Goal: Task Accomplishment & Management: Use online tool/utility

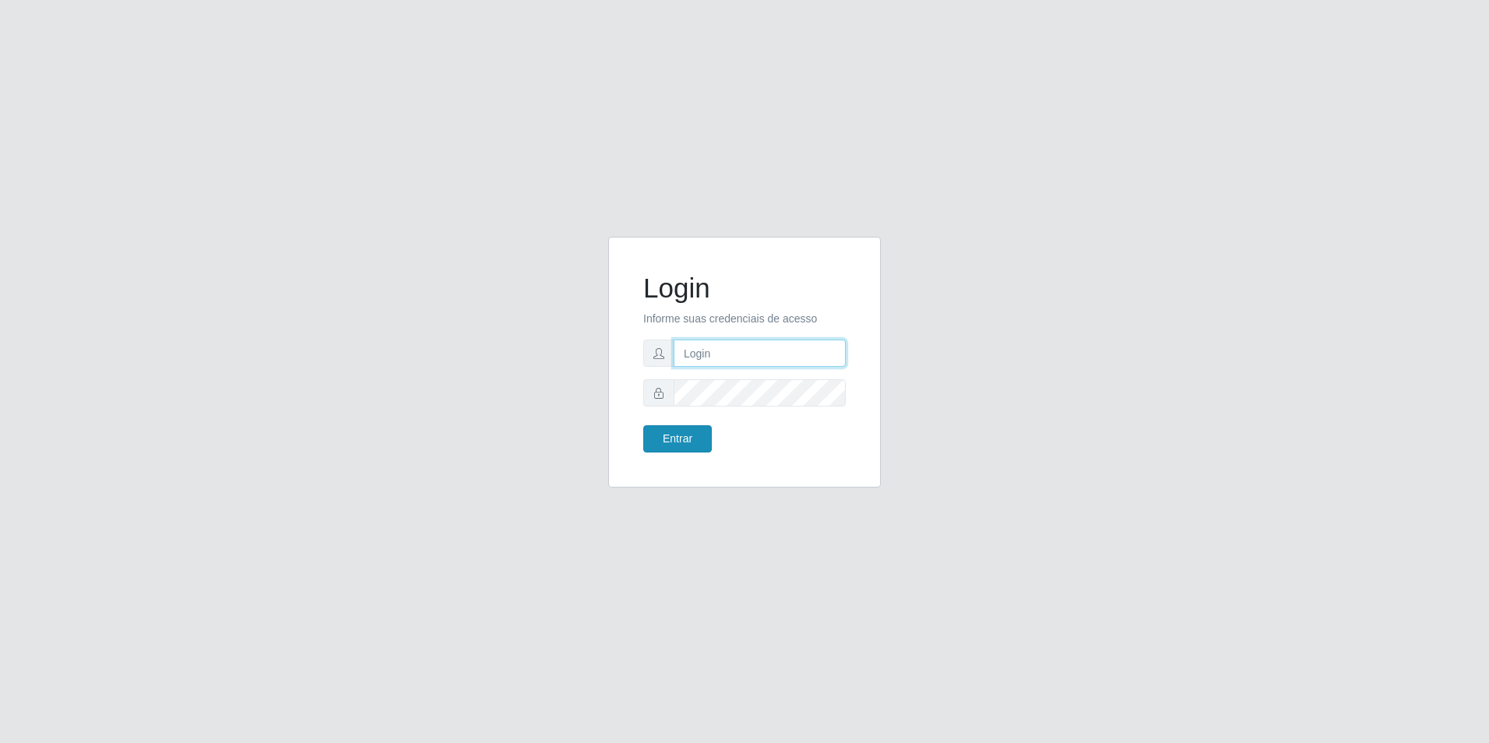
type input "[EMAIL_ADDRESS][DOMAIN_NAME]"
click at [686, 445] on button "Entrar" at bounding box center [677, 438] width 69 height 27
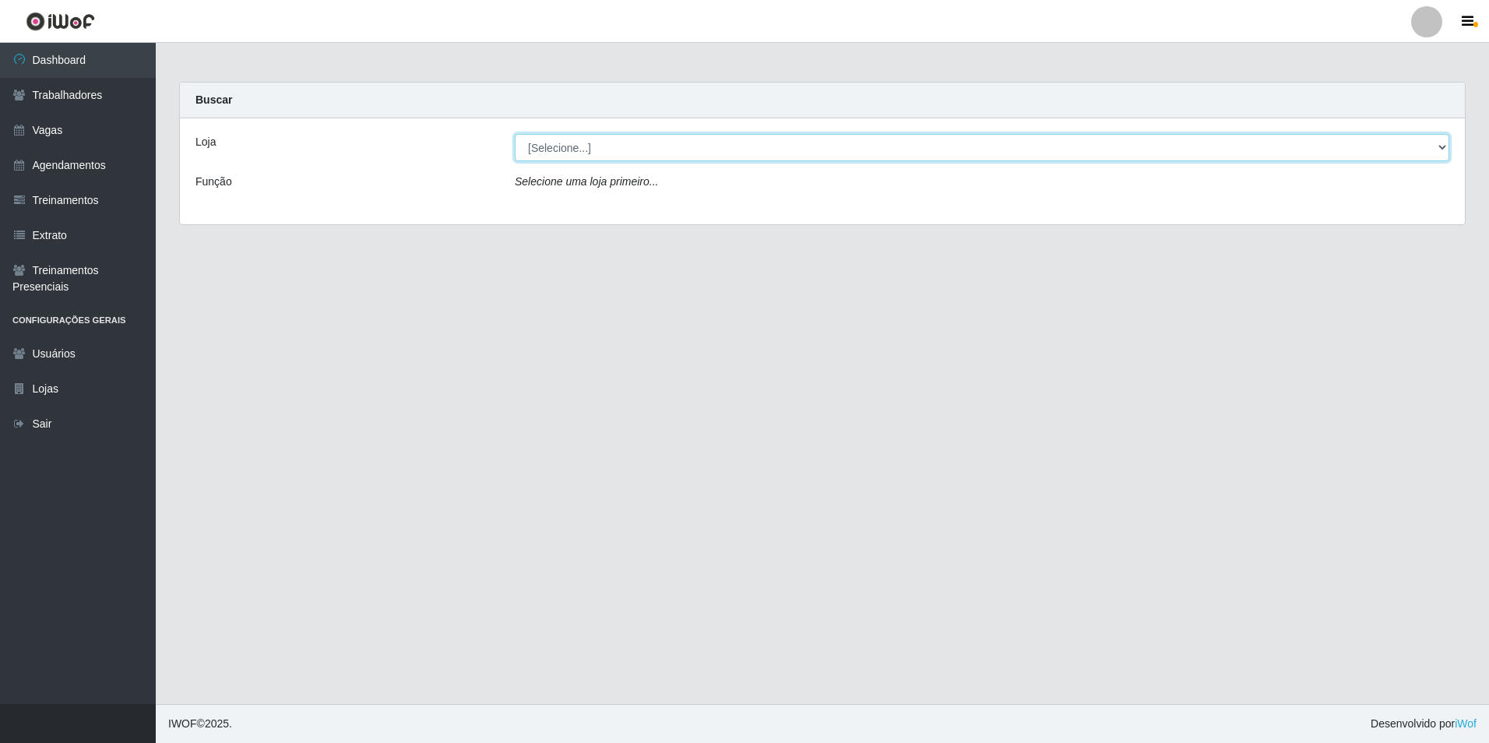
click at [600, 144] on select "[Selecione...] [GEOGRAPHIC_DATA] - [GEOGRAPHIC_DATA] [GEOGRAPHIC_DATA] - [GEOGR…" at bounding box center [982, 147] width 935 height 27
select select "506"
click at [515, 134] on select "[Selecione...] [GEOGRAPHIC_DATA] - [GEOGRAPHIC_DATA] [GEOGRAPHIC_DATA] - [GEOGR…" at bounding box center [982, 147] width 935 height 27
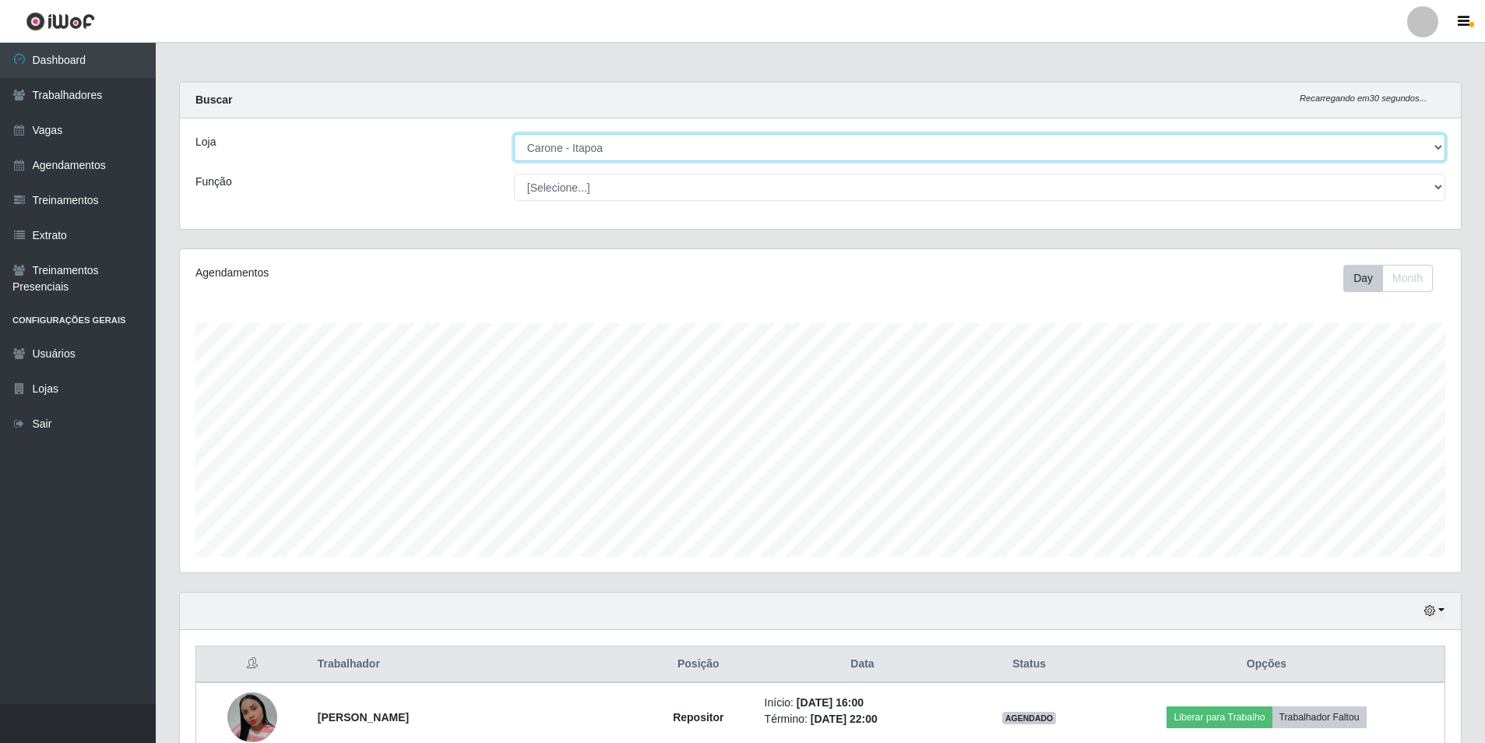
scroll to position [323, 1281]
click at [593, 181] on select "[Selecione...] Embalador Embalador + Embalador ++ Repositor Repositor + Reposit…" at bounding box center [980, 187] width 932 height 27
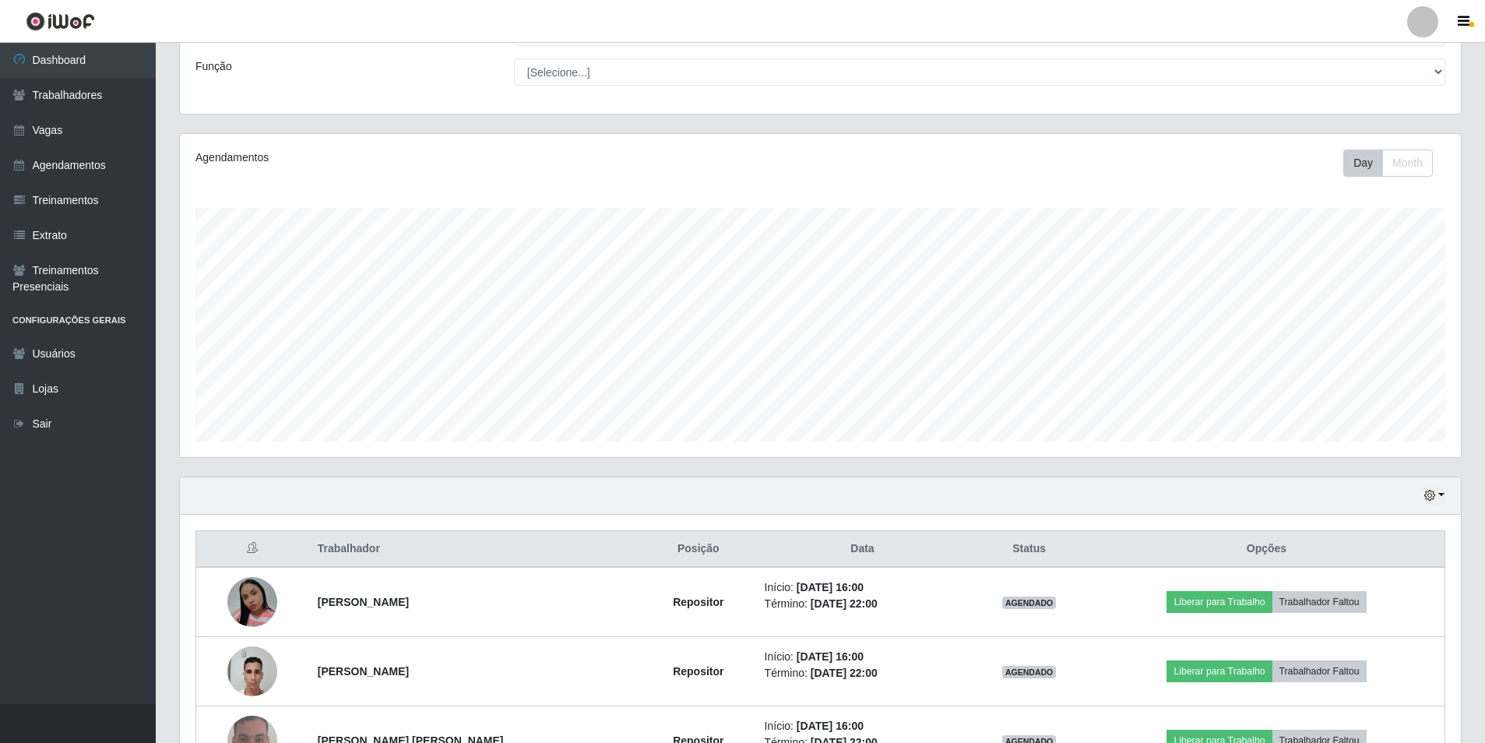
scroll to position [0, 0]
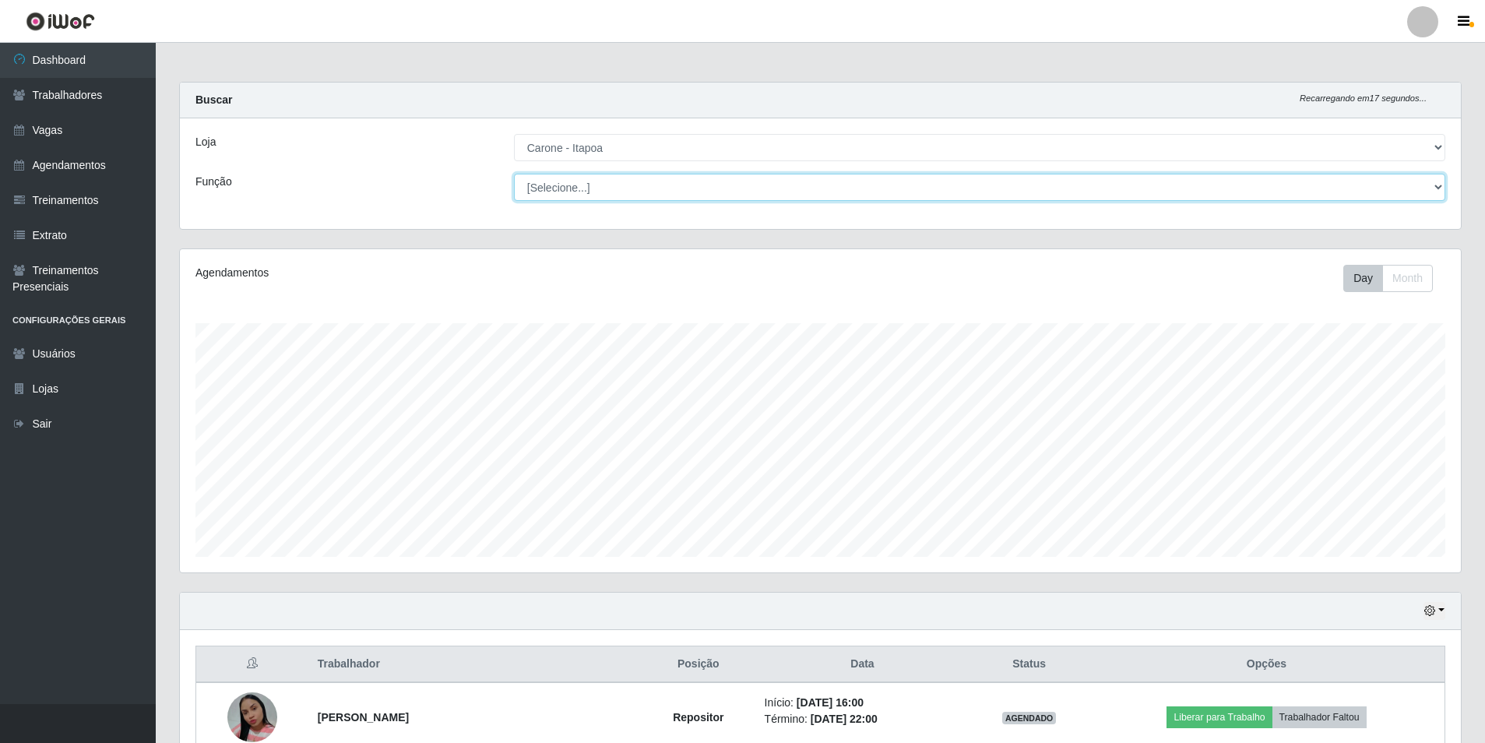
click at [595, 196] on select "[Selecione...] Embalador Embalador + Embalador ++ Repositor Repositor + Reposit…" at bounding box center [980, 187] width 932 height 27
click at [514, 174] on select "[Selecione...] Embalador Embalador + Embalador ++ Repositor Repositor + Reposit…" at bounding box center [980, 187] width 932 height 27
click at [579, 180] on select "[Selecione...] Embalador Embalador + Embalador ++ Repositor Repositor + Reposit…" at bounding box center [980, 187] width 932 height 27
click at [514, 174] on select "[Selecione...] Embalador Embalador + Embalador ++ Repositor Repositor + Reposit…" at bounding box center [980, 187] width 932 height 27
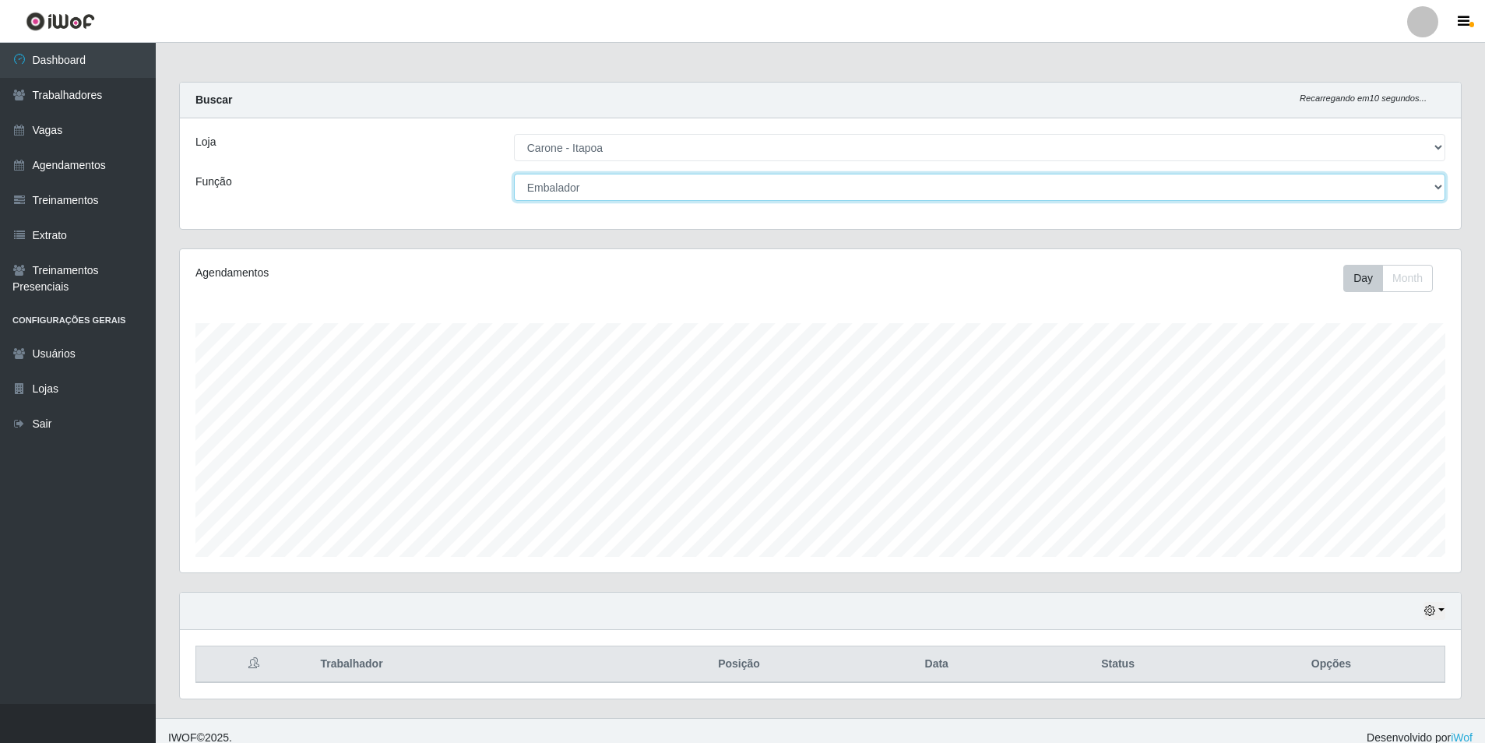
click at [587, 181] on select "[Selecione...] Embalador Embalador + Embalador ++ Repositor Repositor + Reposit…" at bounding box center [980, 187] width 932 height 27
select select "24"
click at [514, 174] on select "[Selecione...] Embalador Embalador + Embalador ++ Repositor Repositor + Reposit…" at bounding box center [980, 187] width 932 height 27
